Goal: Task Accomplishment & Management: Manage account settings

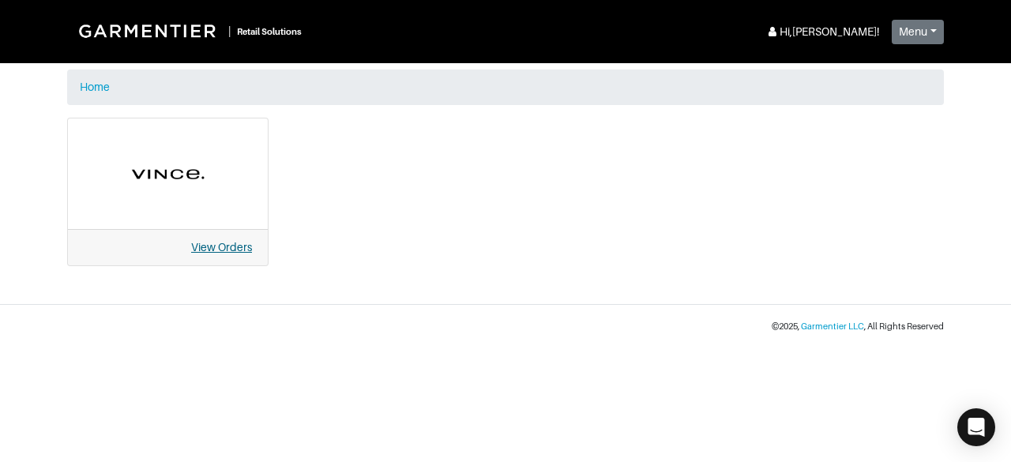
click at [220, 247] on link "View Orders" at bounding box center [221, 247] width 61 height 13
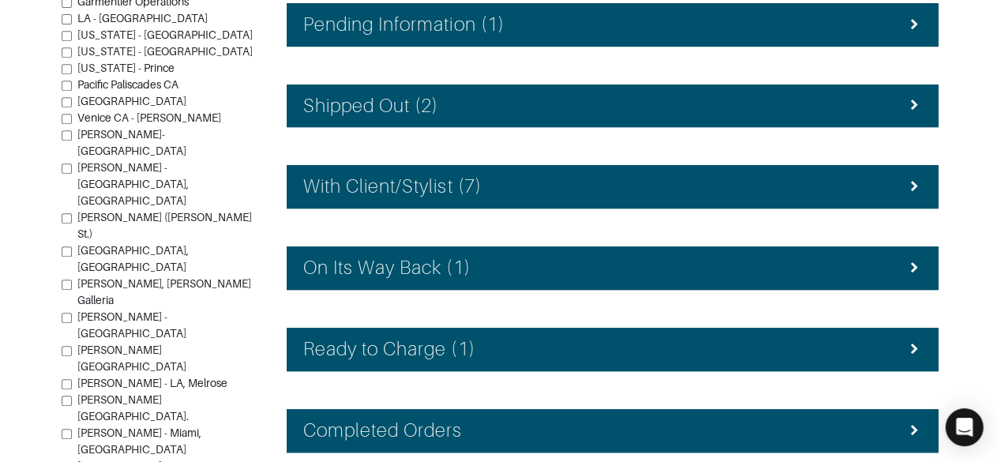
scroll to position [396, 0]
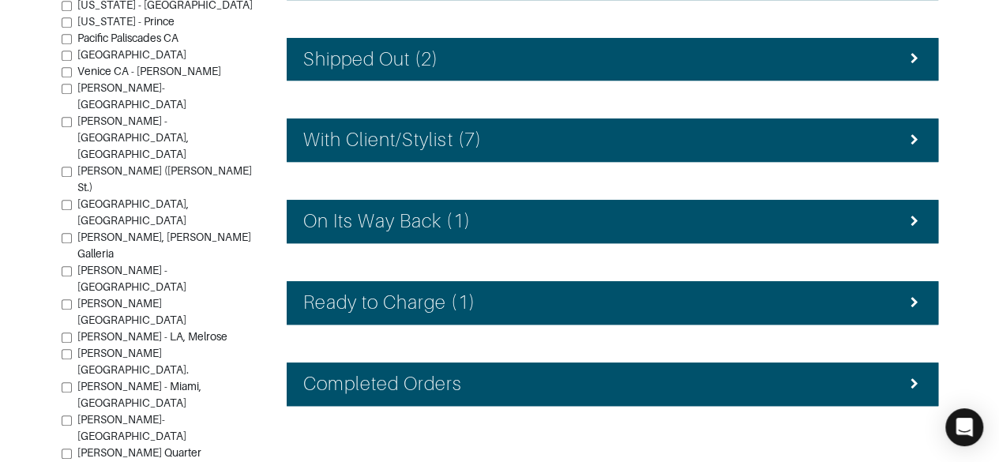
click at [827, 291] on div "Ready to Charge (1)" at bounding box center [612, 302] width 618 height 23
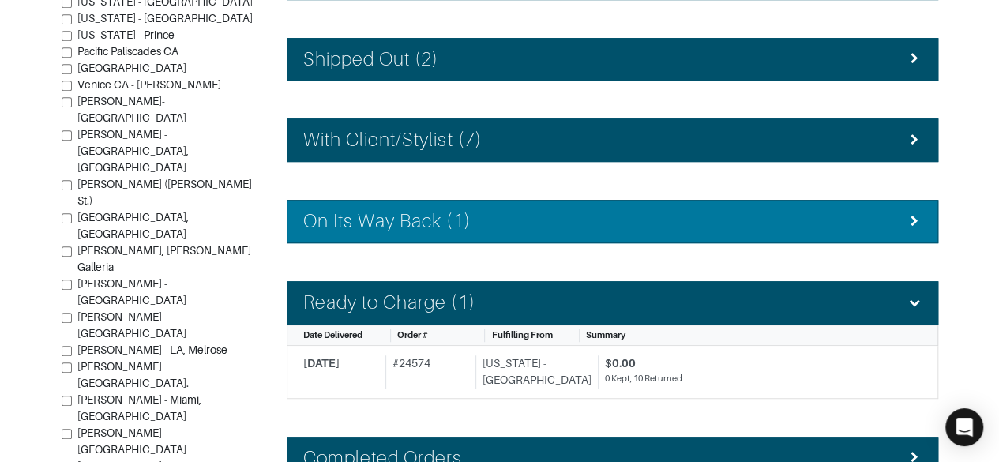
click at [825, 210] on div "On Its Way Back (1)" at bounding box center [612, 221] width 618 height 23
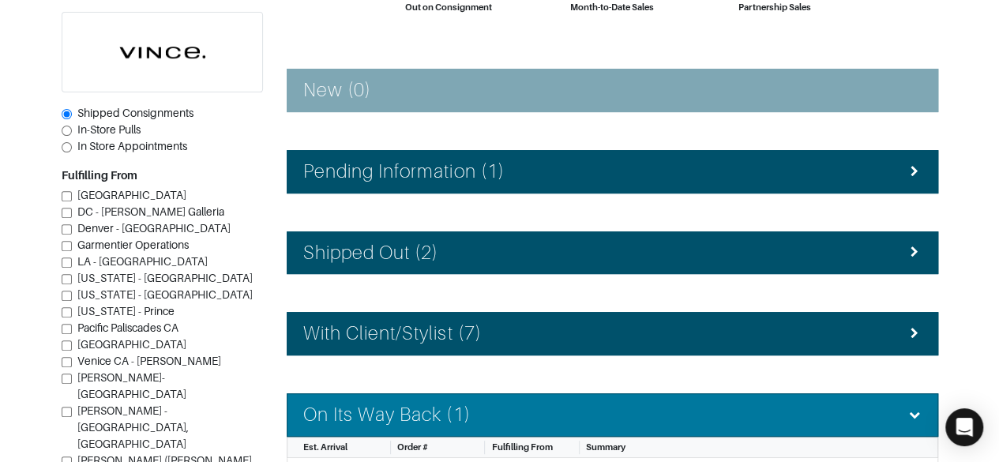
scroll to position [197, 0]
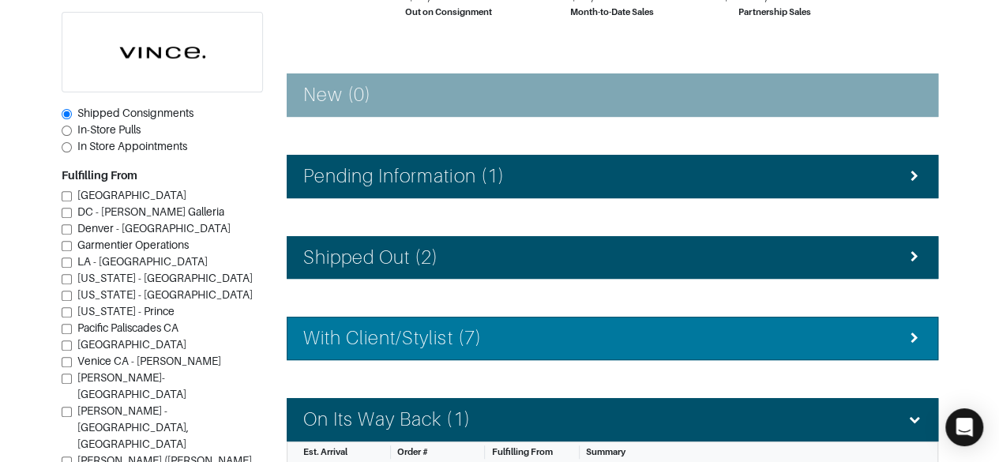
click at [825, 336] on div "With Client/Stylist (7)" at bounding box center [612, 338] width 618 height 23
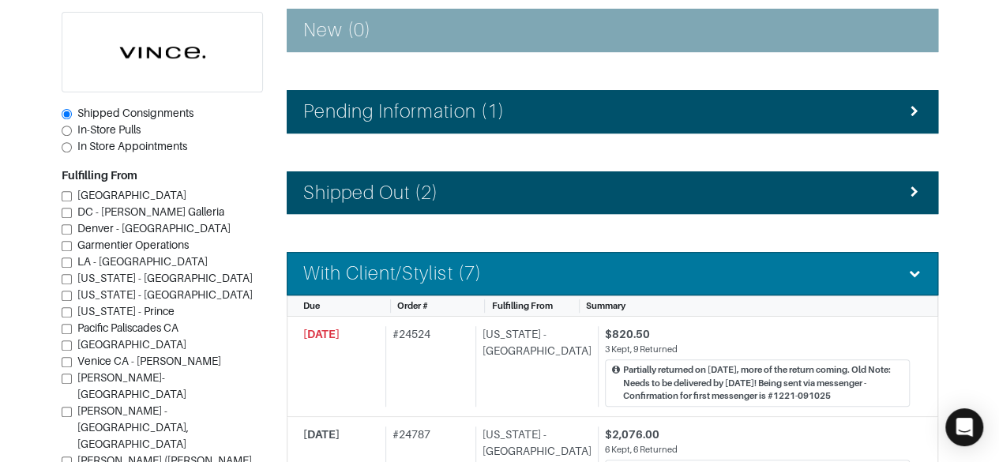
scroll to position [255, 0]
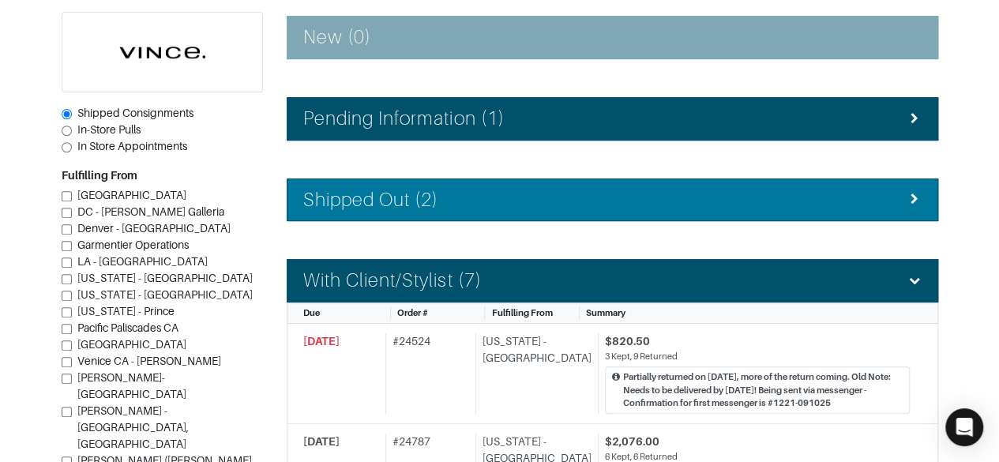
click at [833, 198] on div "Shipped Out (2)" at bounding box center [612, 200] width 618 height 23
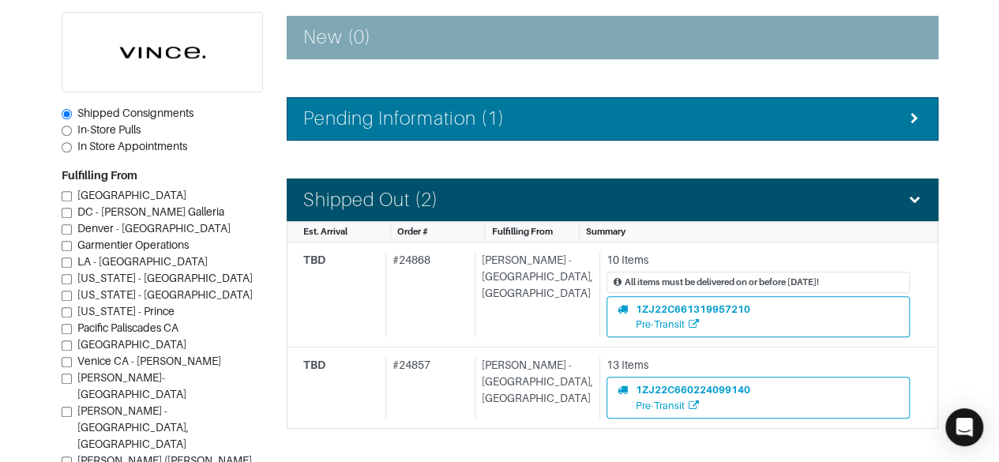
click at [840, 114] on div "Pending Information (1)" at bounding box center [612, 118] width 618 height 23
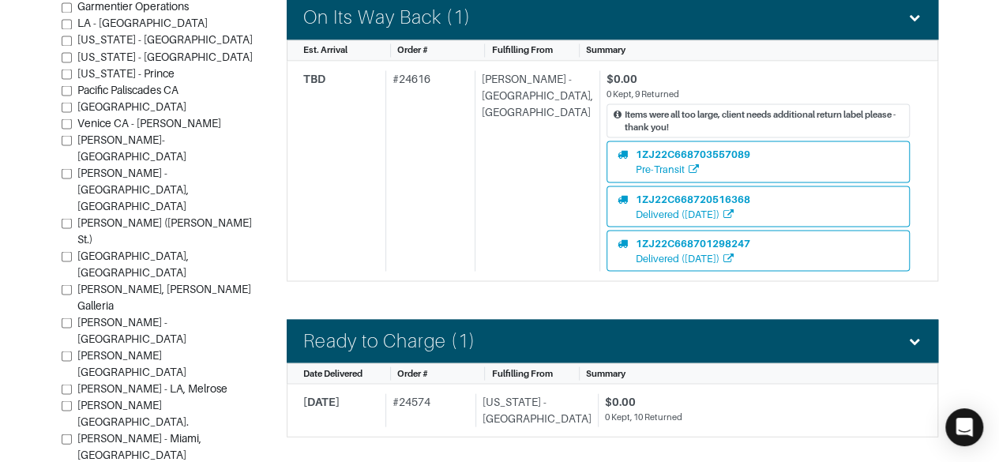
scroll to position [1541, 0]
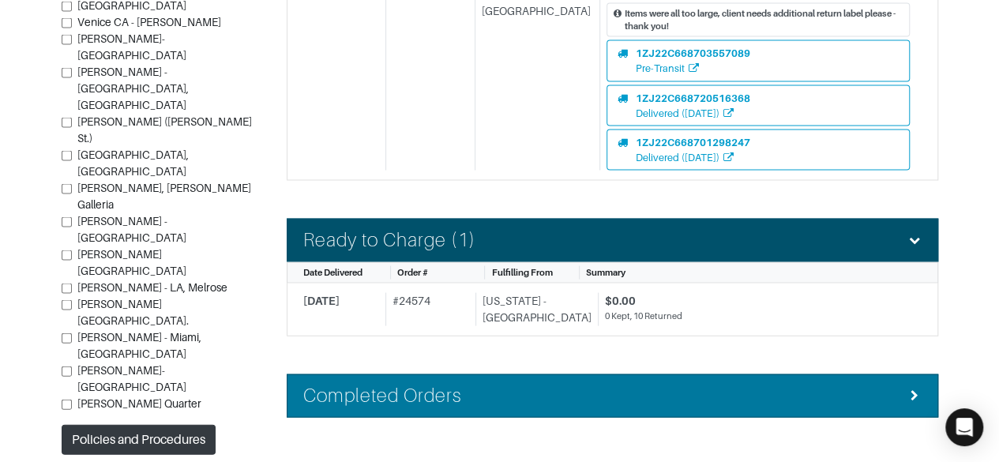
click at [842, 385] on div "Completed Orders" at bounding box center [612, 396] width 618 height 23
